Goal: Information Seeking & Learning: Check status

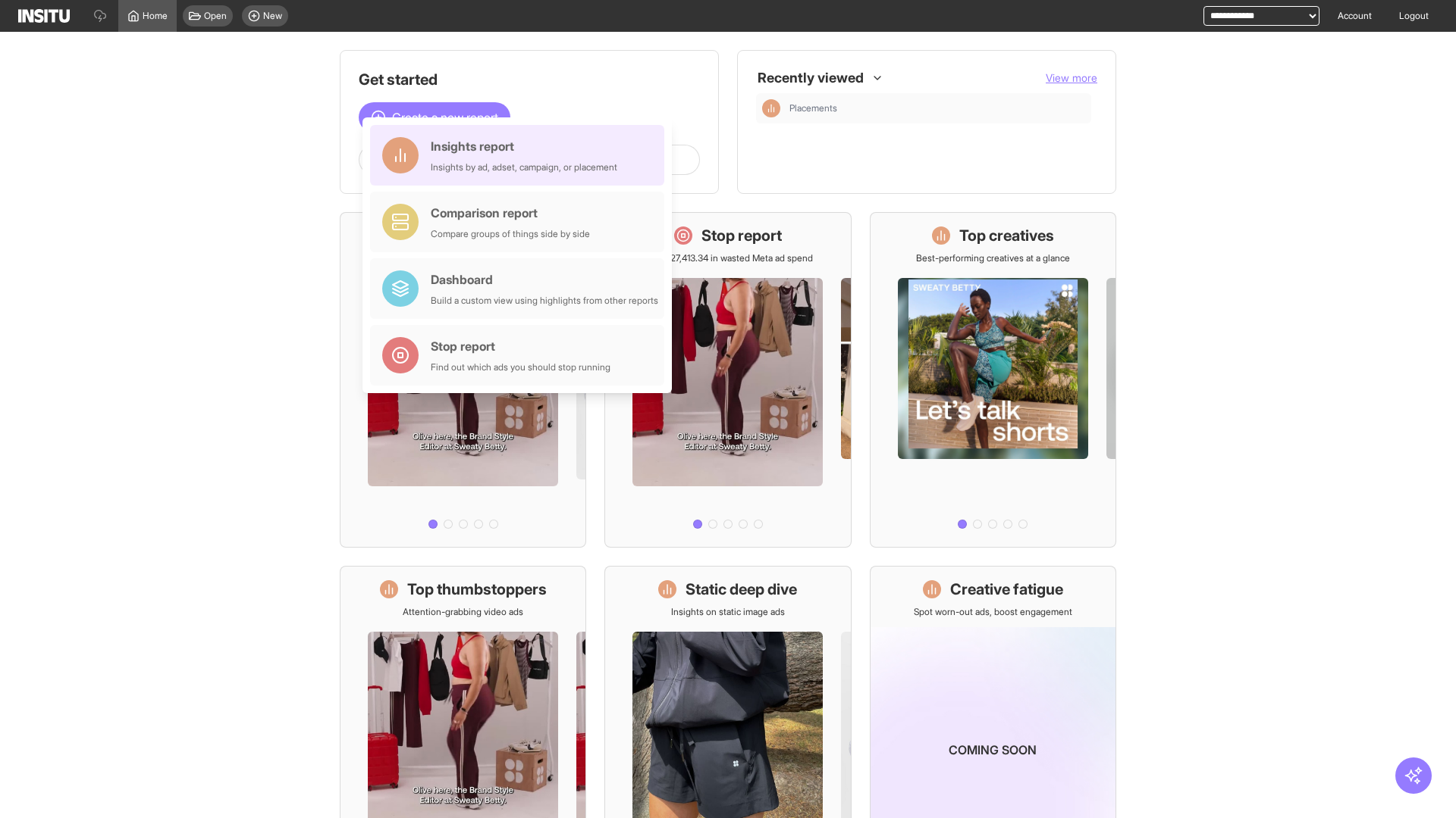
click at [521, 155] on div "Insights report Insights by ad, adset, campaign, or placement" at bounding box center [524, 155] width 187 height 36
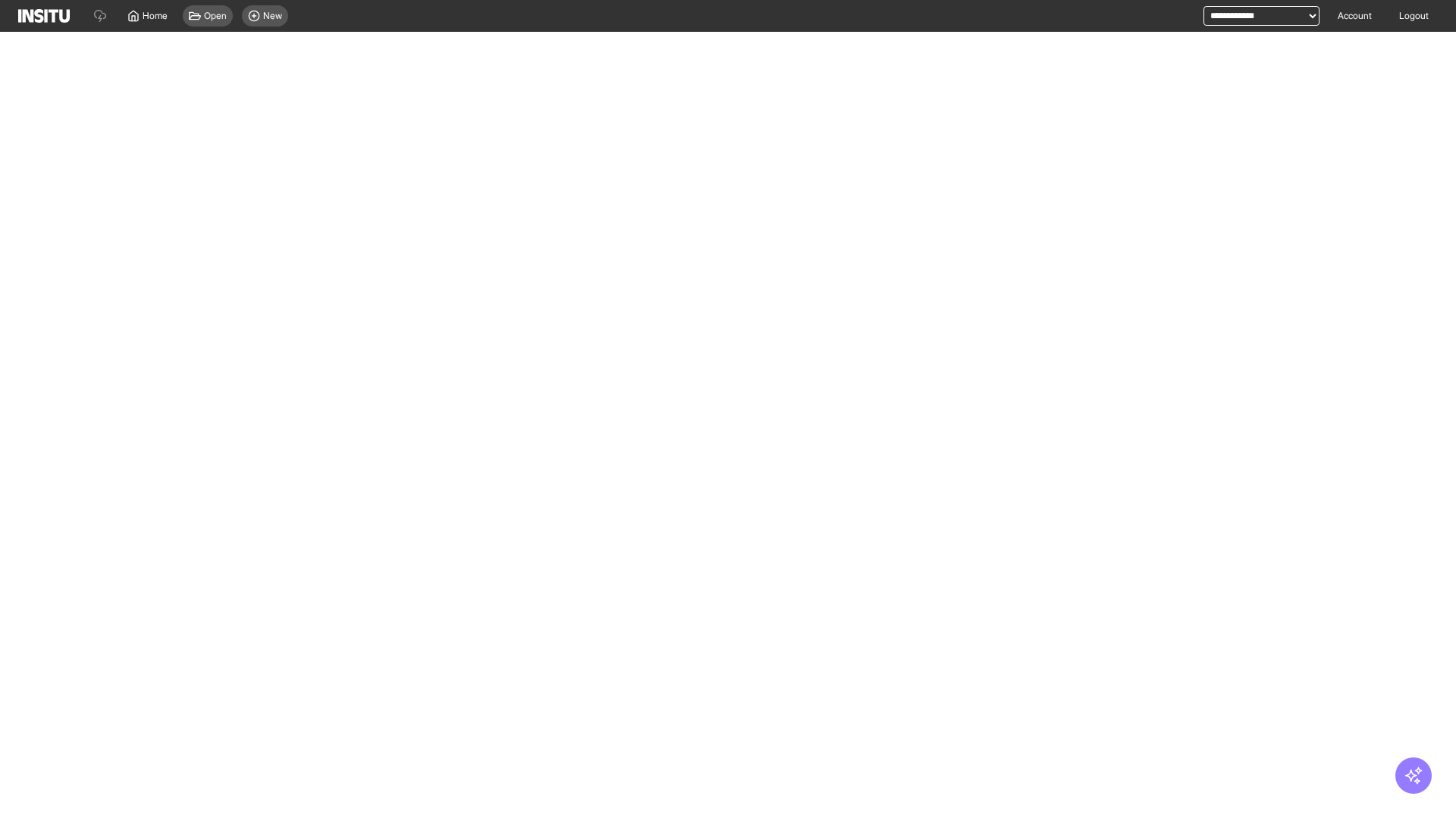
select select "**"
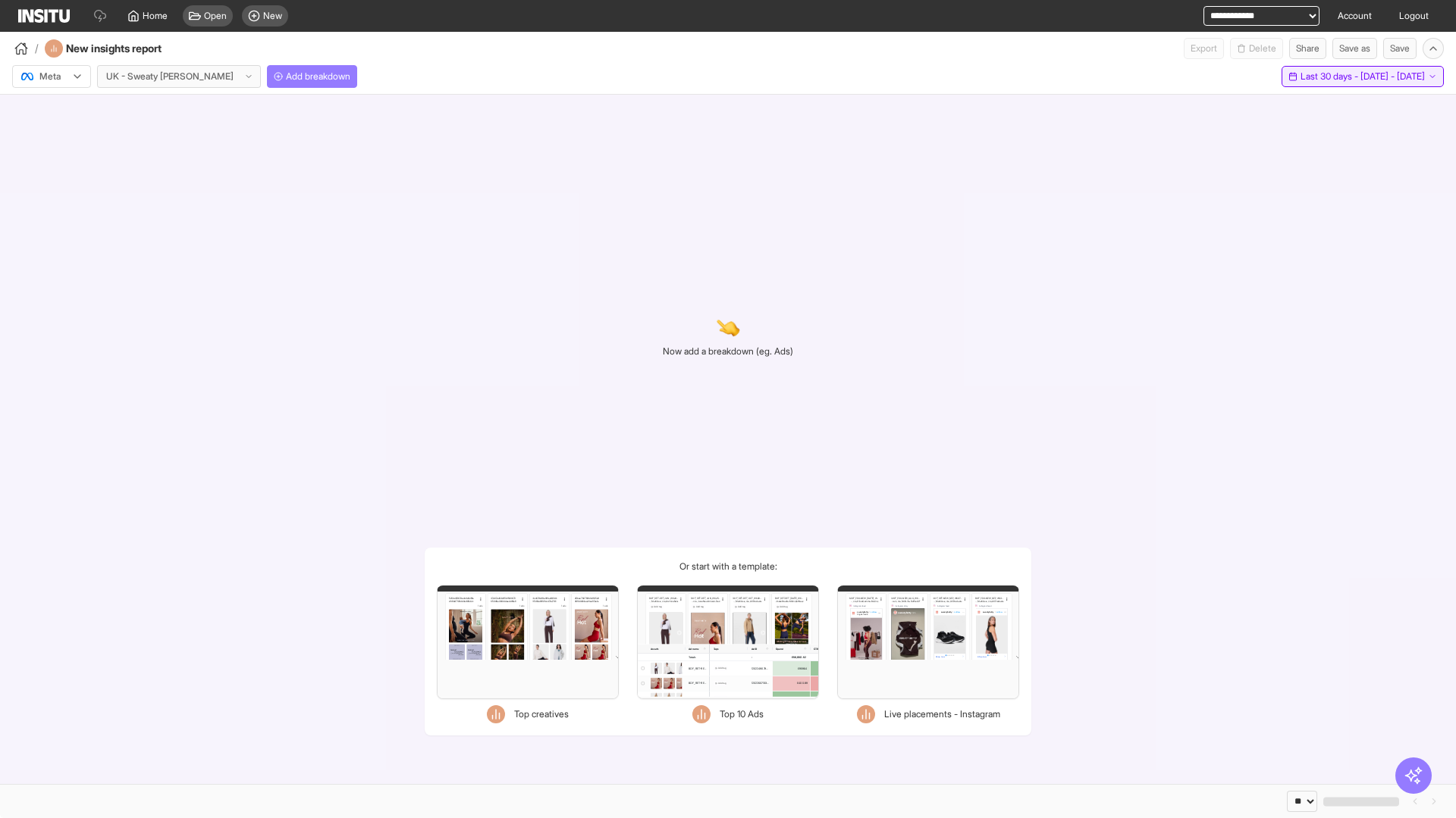
click at [1331, 76] on span "Last 30 days - [DATE] - [DATE]" at bounding box center [1362, 76] width 124 height 12
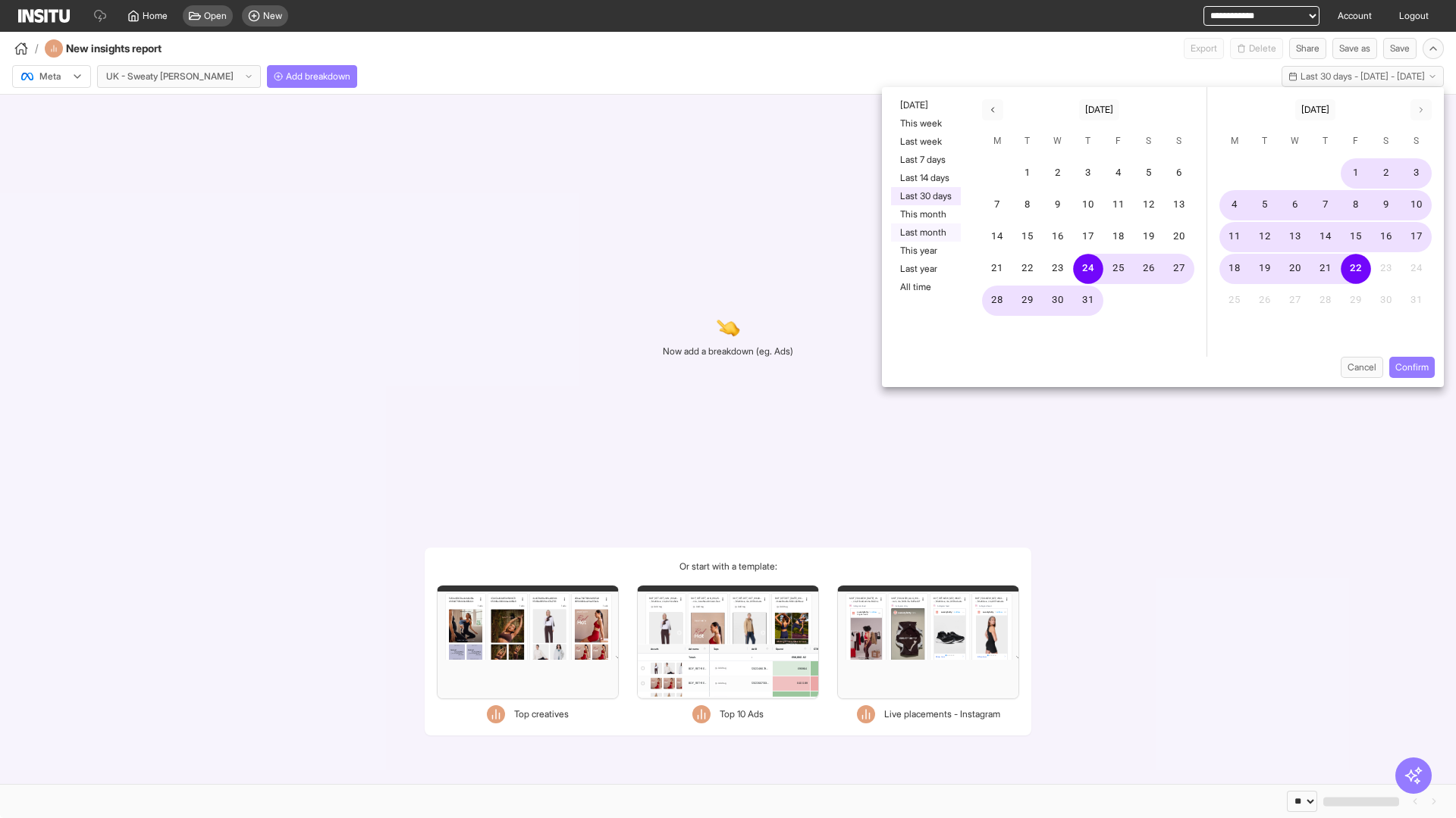
click at [924, 233] on button "Last month" at bounding box center [925, 232] width 69 height 18
